Goal: Task Accomplishment & Management: Use online tool/utility

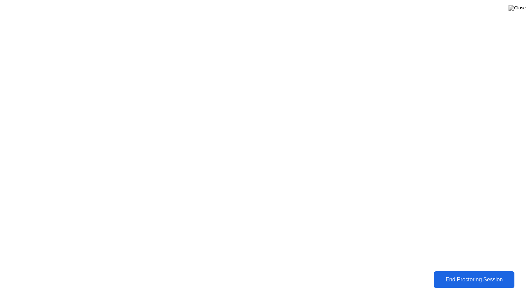
click at [473, 285] on button "End Proctoring Session" at bounding box center [474, 279] width 81 height 17
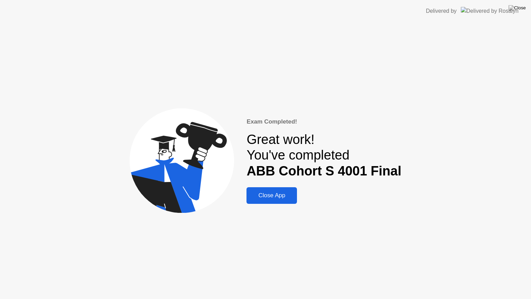
click at [282, 194] on div "Close App" at bounding box center [271, 195] width 46 height 7
